Goal: Navigation & Orientation: Find specific page/section

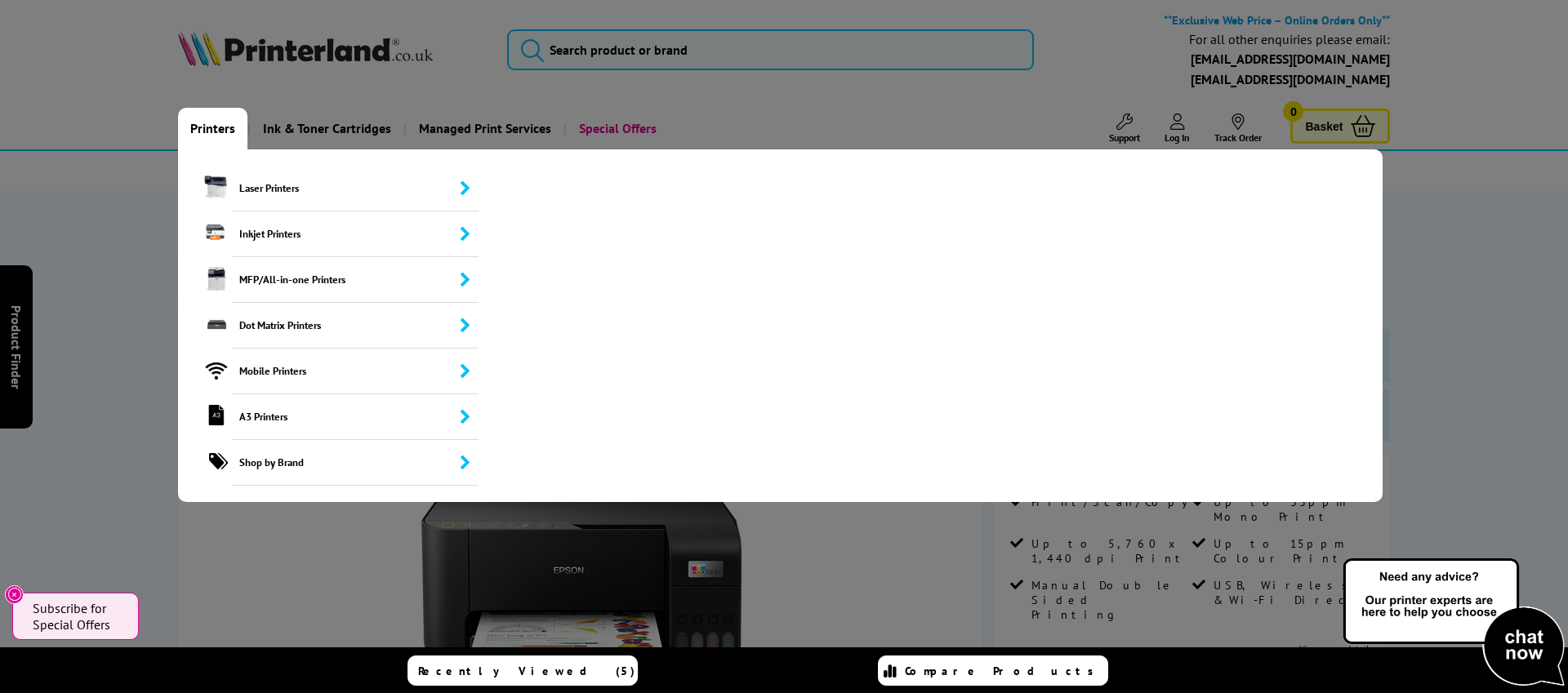
click at [201, 130] on link "Printers" at bounding box center [212, 128] width 69 height 41
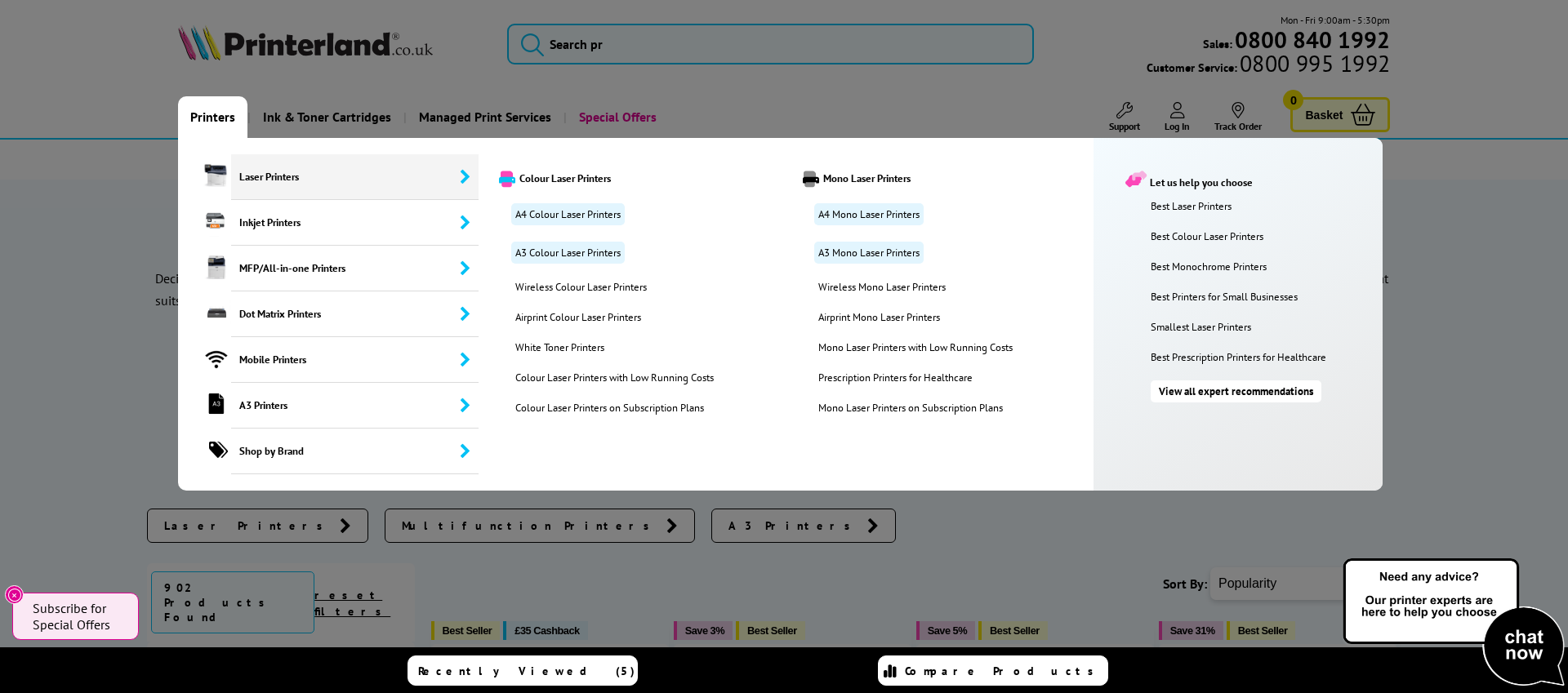
click at [263, 183] on span "Laser Printers" at bounding box center [355, 178] width 248 height 46
